Goal: Task Accomplishment & Management: Manage account settings

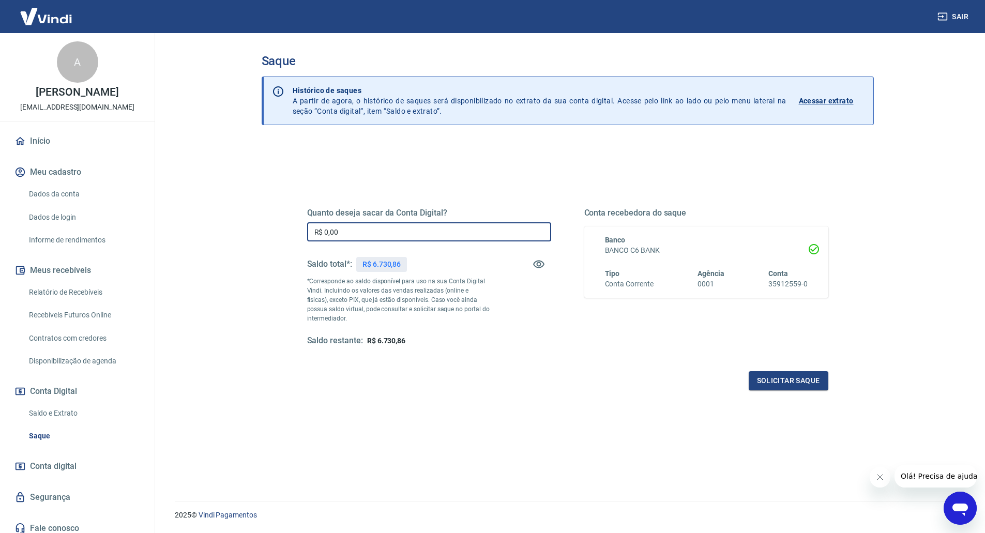
click at [425, 224] on input "R$ 0,00" at bounding box center [429, 231] width 244 height 19
type input "R$ 6.730,00"
click at [816, 382] on button "Solicitar saque" at bounding box center [789, 380] width 80 height 19
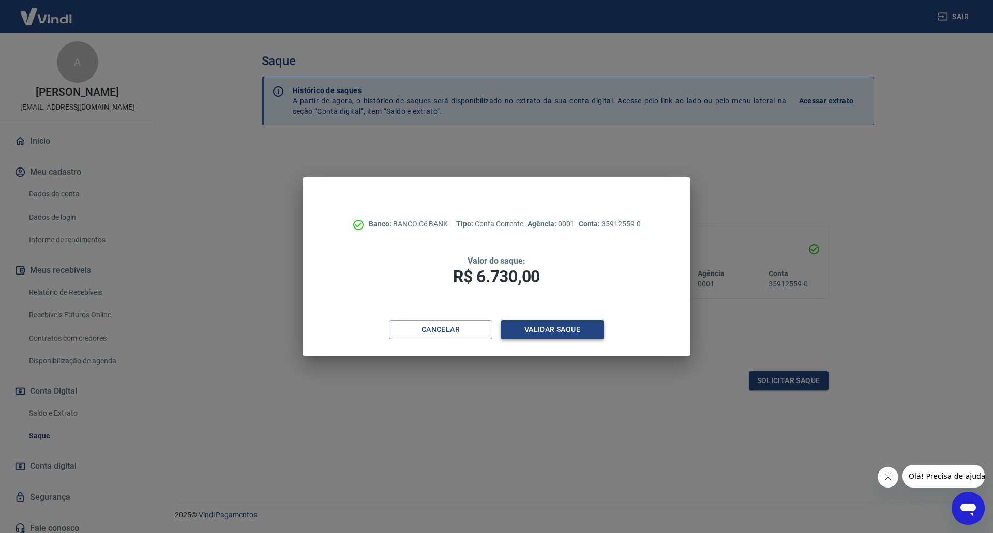
click at [571, 327] on button "Validar saque" at bounding box center [552, 329] width 103 height 19
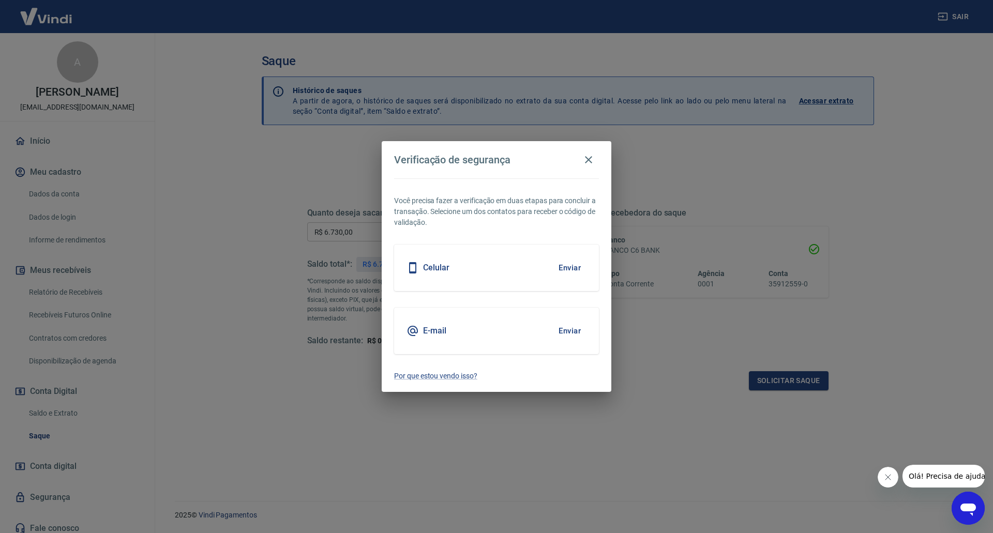
click at [438, 266] on h5 "Celular" at bounding box center [436, 268] width 26 height 10
click at [571, 268] on button "Enviar" at bounding box center [570, 268] width 34 height 22
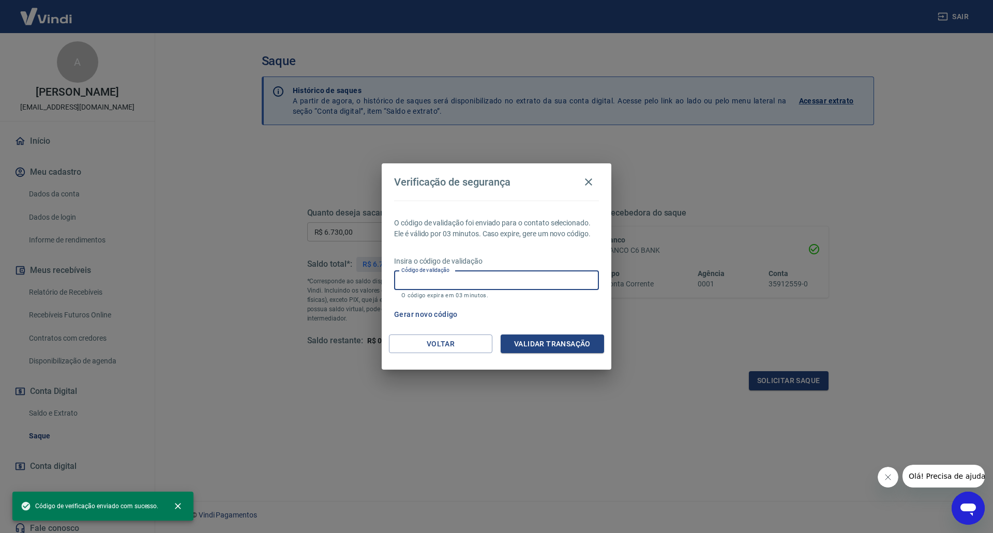
click at [472, 285] on input "Código de validação" at bounding box center [496, 280] width 205 height 19
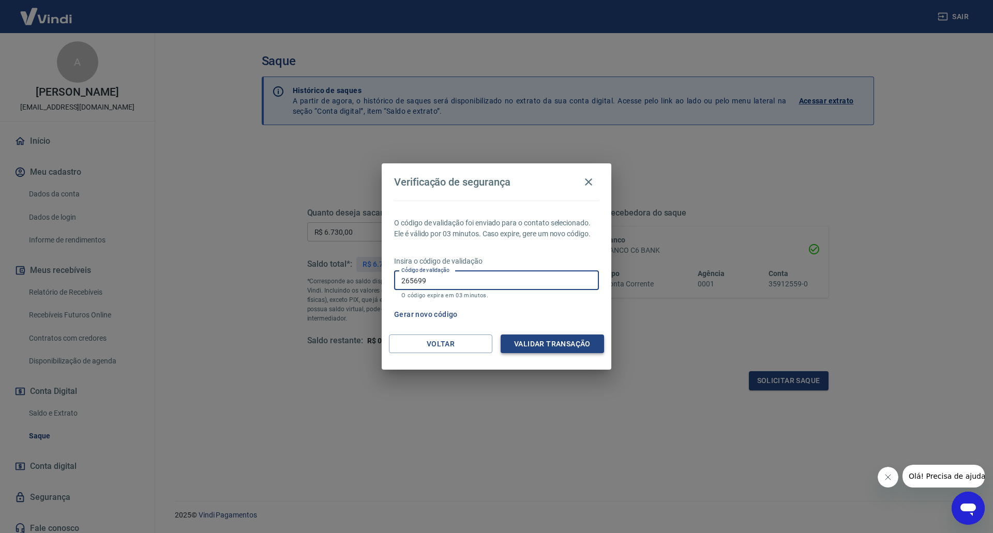
type input "265699"
click at [556, 348] on button "Validar transação" at bounding box center [552, 344] width 103 height 19
